Goal: Find specific page/section: Find specific page/section

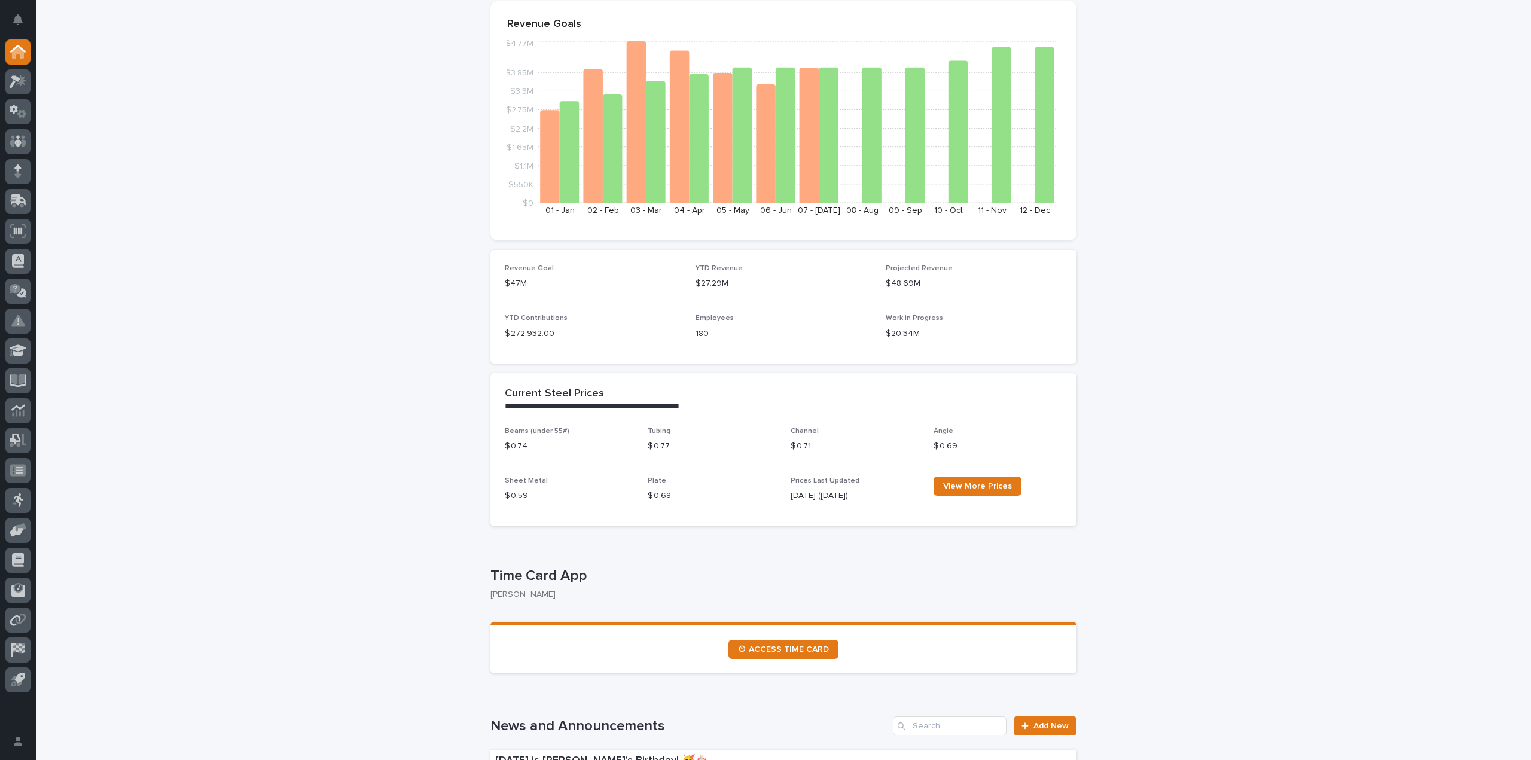
scroll to position [359, 0]
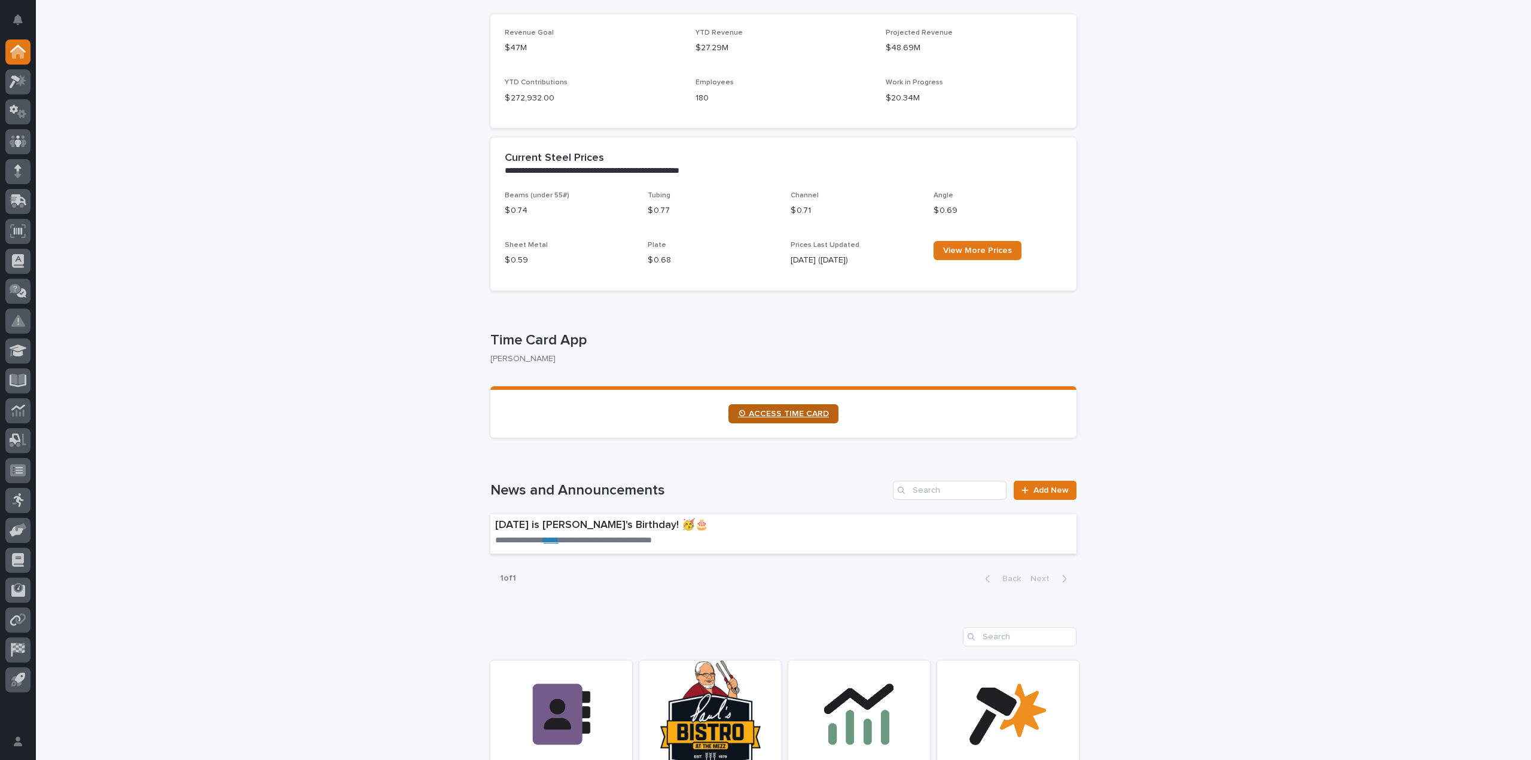
click at [775, 422] on link "⏲ ACCESS TIME CARD" at bounding box center [783, 413] width 110 height 19
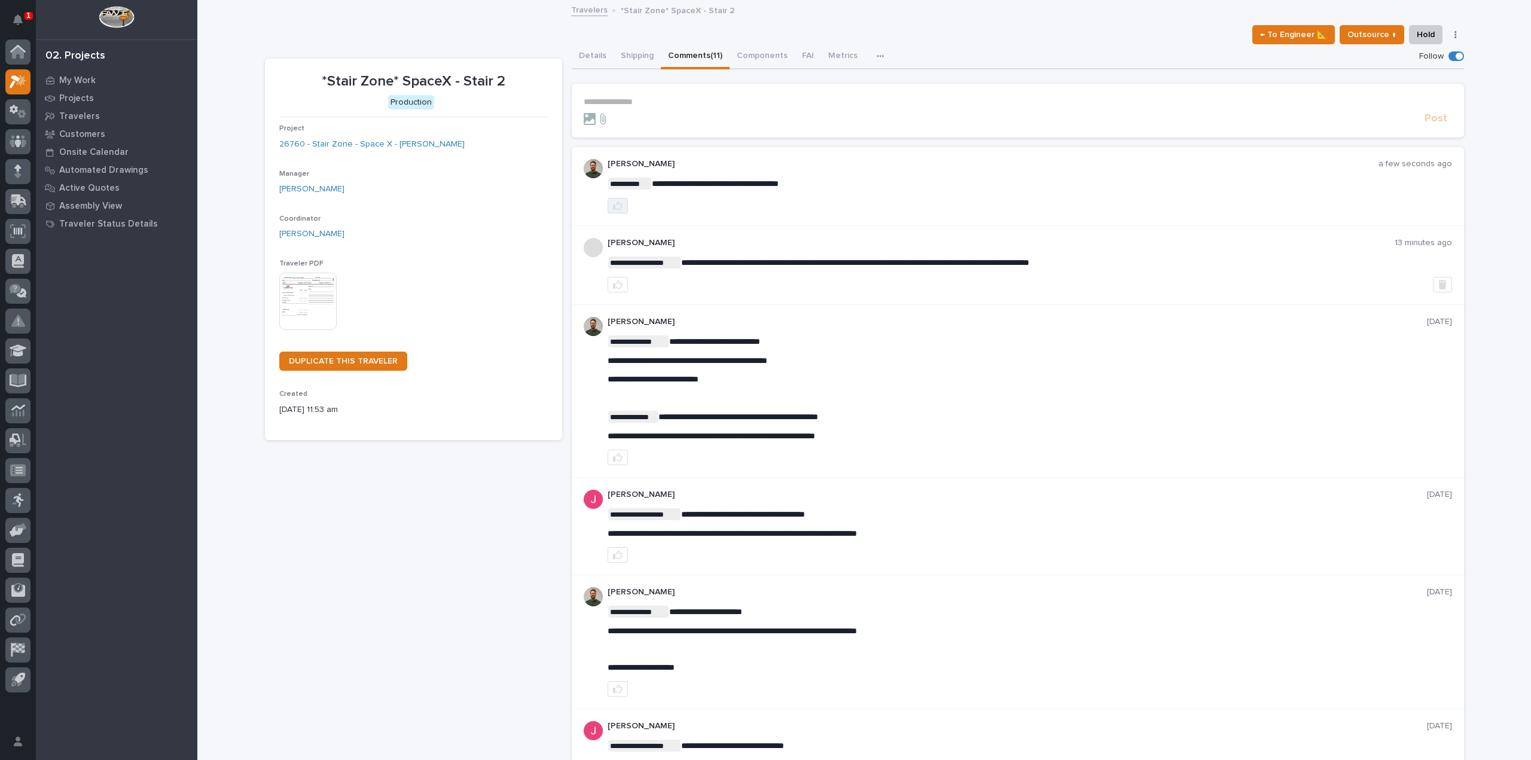
click at [613, 204] on icon "button" at bounding box center [618, 206] width 10 height 8
click at [587, 11] on link "Travelers" at bounding box center [589, 9] width 36 height 14
